Goal: Task Accomplishment & Management: Complete application form

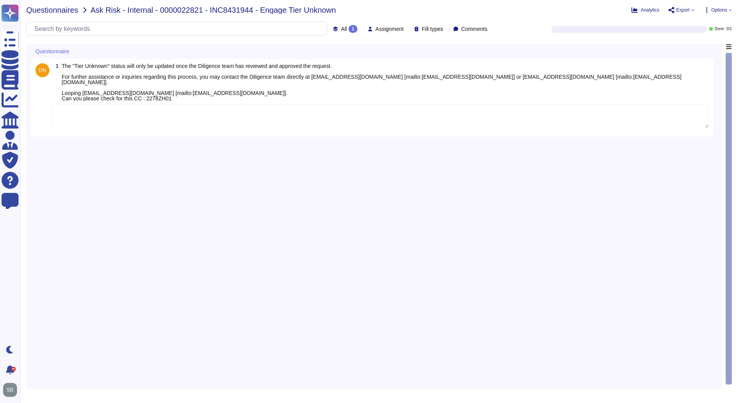
click at [33, 9] on span "Questionnaires" at bounding box center [52, 10] width 52 height 8
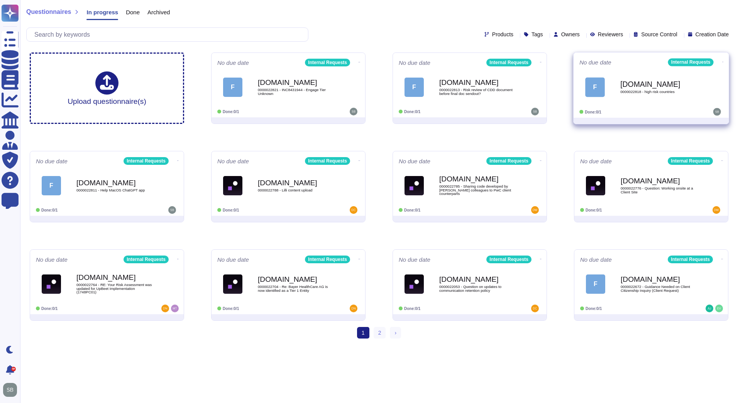
click at [682, 103] on div "F [DOMAIN_NAME] 0000022818 - high risk countries" at bounding box center [651, 87] width 144 height 39
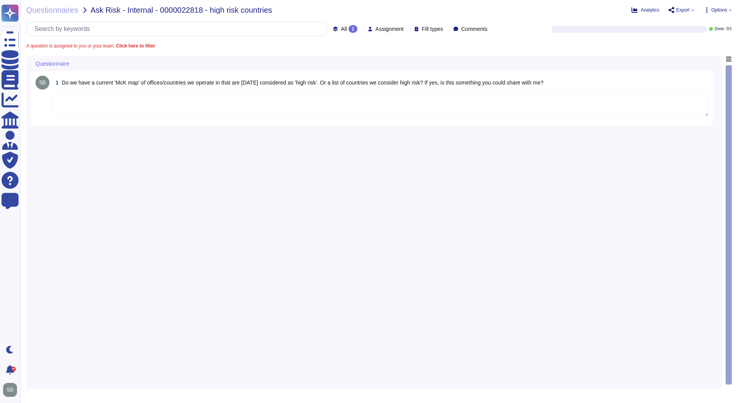
click at [98, 99] on textarea at bounding box center [380, 105] width 656 height 24
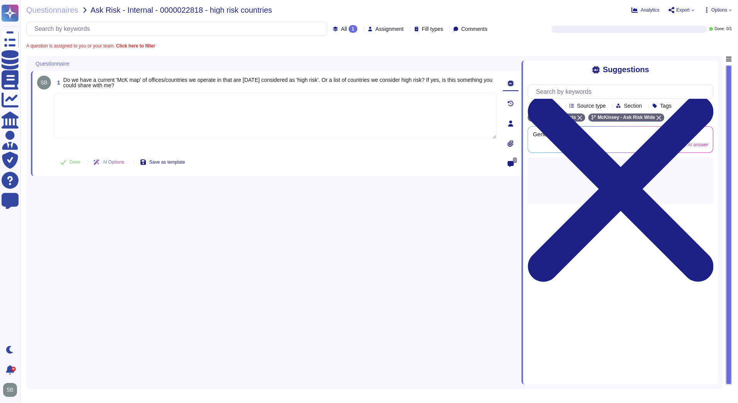
paste textarea "For your awareness, we are sharing with you the Firm’s International Trade Cont…"
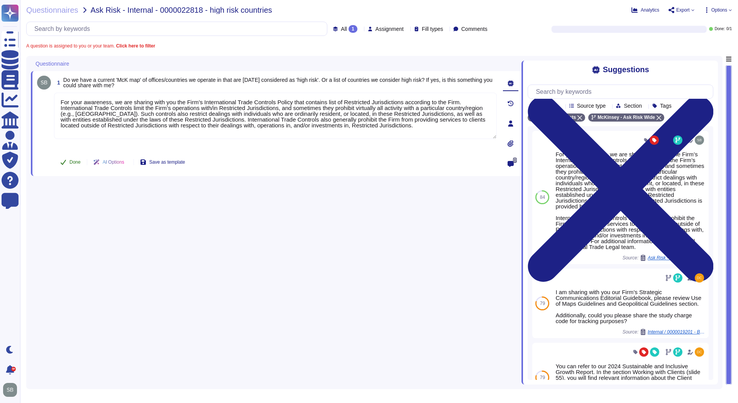
type textarea "For your awareness, we are sharing with you the Firm’s International Trade Cont…"
click at [66, 162] on icon at bounding box center [63, 162] width 6 height 6
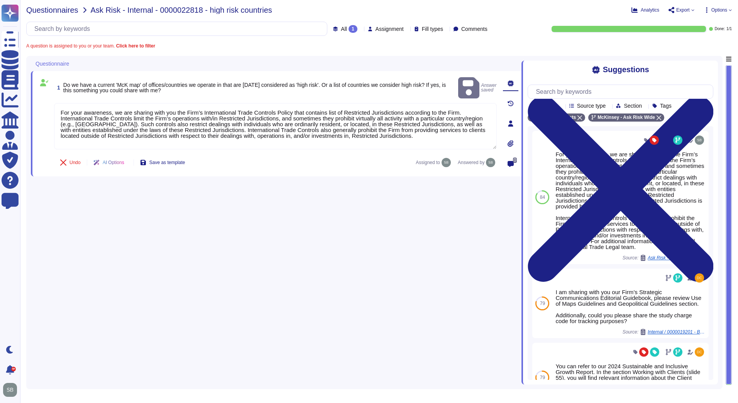
click at [49, 10] on span "Questionnaires" at bounding box center [52, 10] width 52 height 8
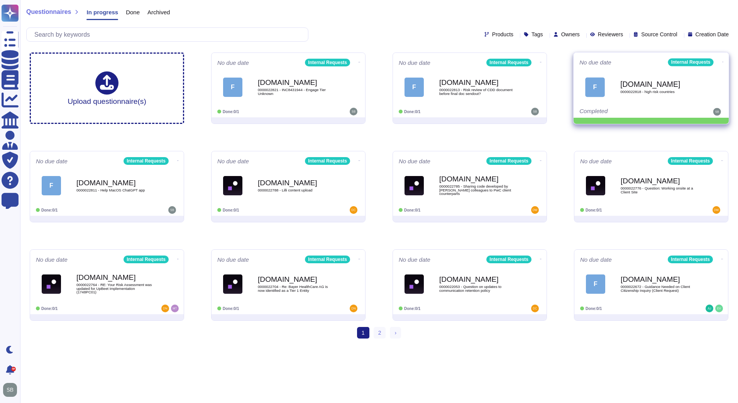
click at [722, 61] on icon at bounding box center [723, 62] width 2 height 2
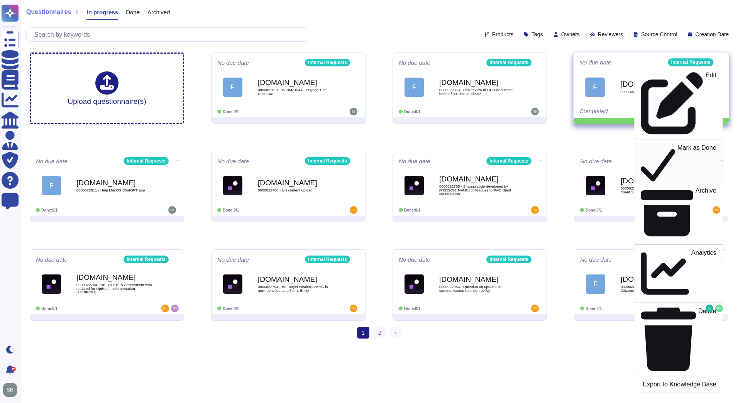
click at [677, 144] on p "Mark as Done" at bounding box center [696, 163] width 39 height 39
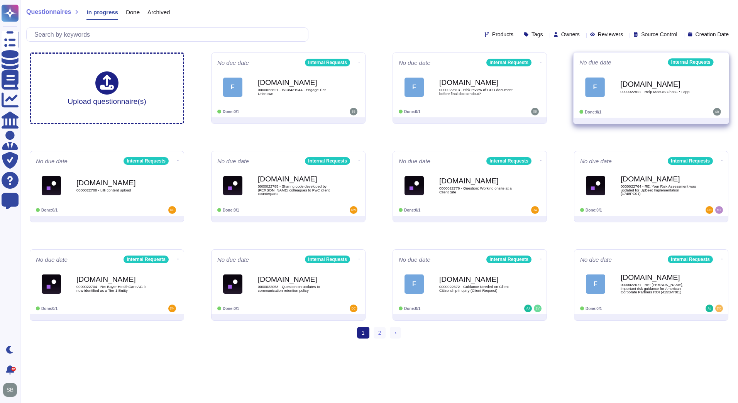
click at [666, 94] on div "[DOMAIN_NAME] 0000022811 - Help MacOS ChatGPT app" at bounding box center [659, 86] width 78 height 31
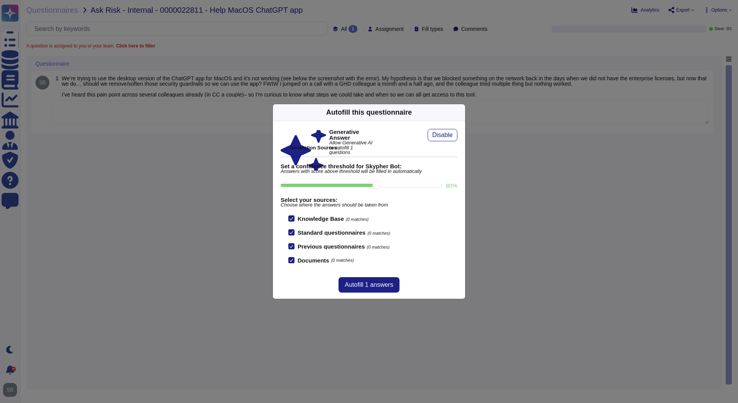
click at [460, 112] on icon at bounding box center [460, 112] width 0 height 0
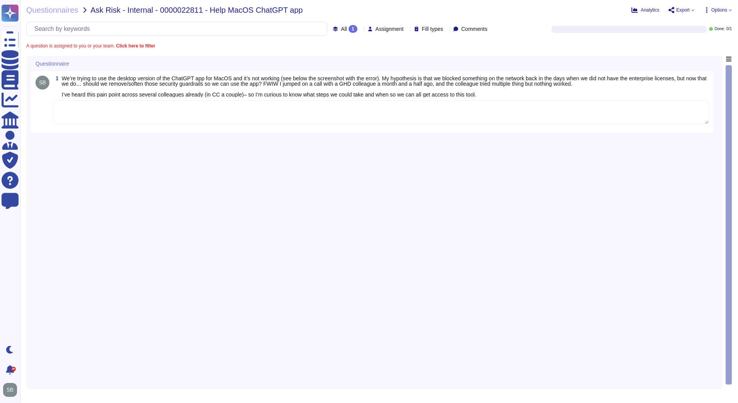
click at [383, 112] on textarea at bounding box center [380, 112] width 656 height 24
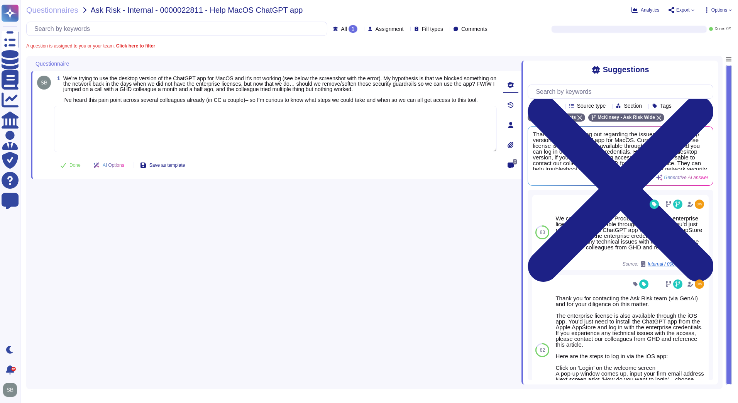
paste textarea "We are deferring this matter with @GHD team to review and provide guidance. For…"
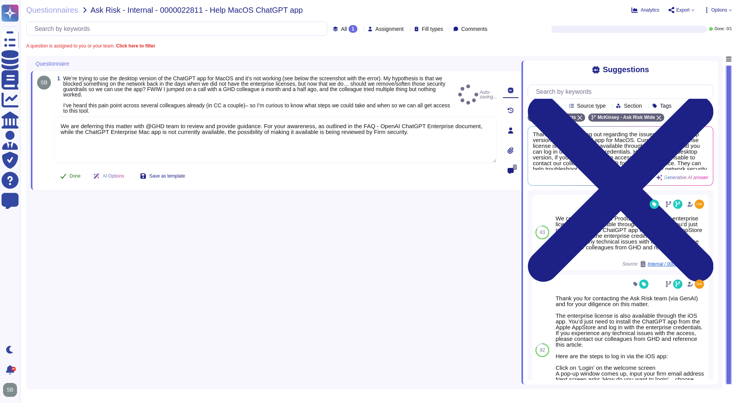
type textarea "We are deferring this matter with @GHD team to review and provide guidance. For…"
click at [62, 168] on button "Done" at bounding box center [70, 175] width 33 height 15
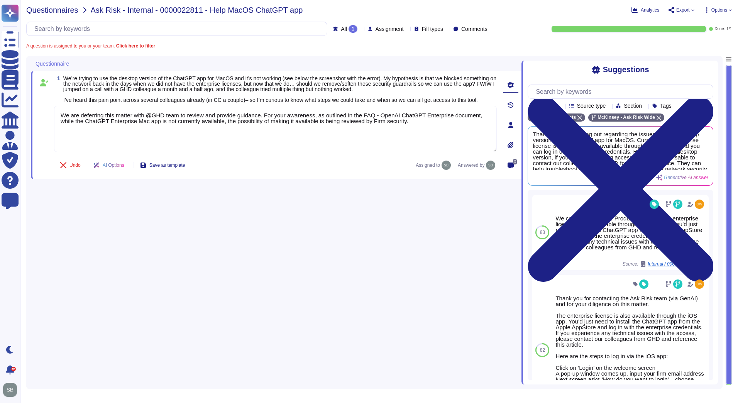
click at [48, 13] on span "Questionnaires" at bounding box center [52, 10] width 52 height 8
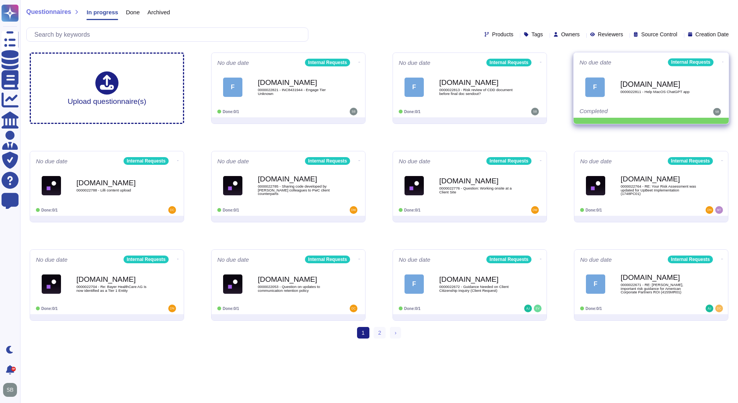
click at [722, 61] on icon at bounding box center [723, 62] width 2 height 2
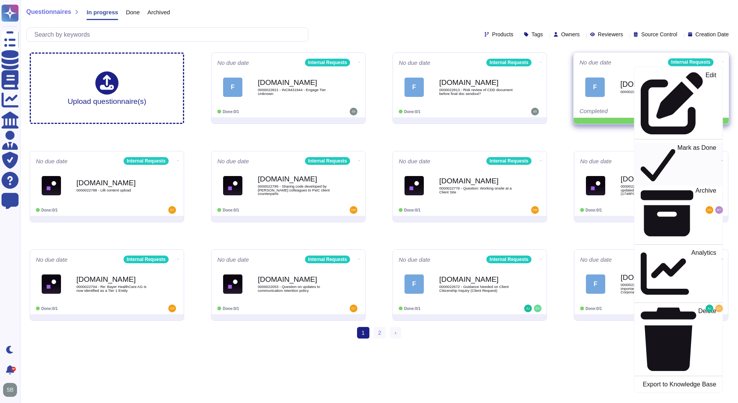
click at [677, 144] on p "Mark as Done" at bounding box center [696, 163] width 39 height 39
